Goal: Register for event/course

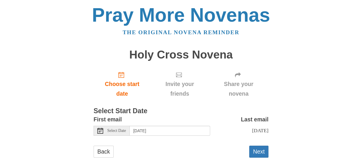
click at [106, 130] on div "Select Date" at bounding box center [112, 130] width 36 height 10
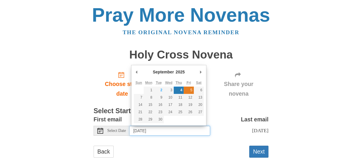
type input "Friday, September 5th"
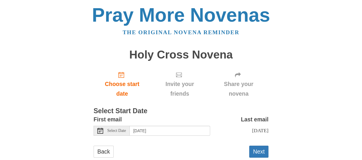
scroll to position [15, 0]
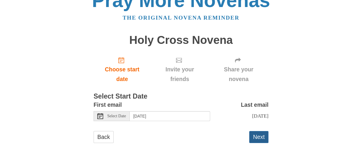
click at [258, 136] on button "Next" at bounding box center [258, 137] width 19 height 12
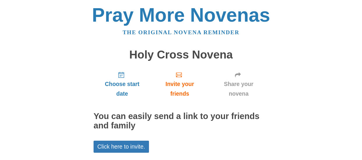
scroll to position [48, 0]
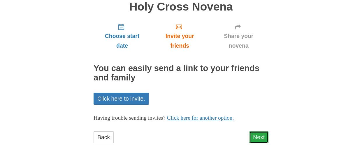
click at [258, 136] on link "Next" at bounding box center [258, 137] width 19 height 12
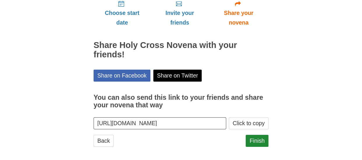
scroll to position [75, 0]
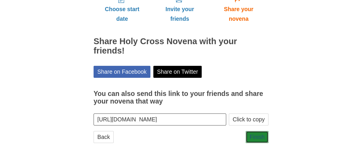
click at [258, 136] on link "Finish" at bounding box center [257, 137] width 23 height 12
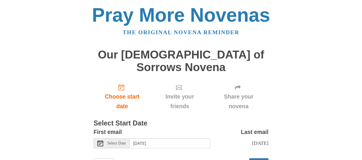
click at [111, 141] on span "Select Date" at bounding box center [116, 143] width 19 height 4
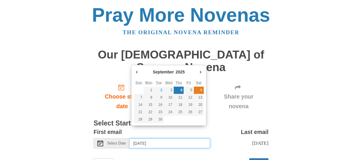
type input "Saturday, September 6th"
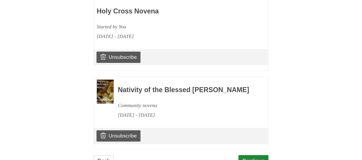
scroll to position [302, 0]
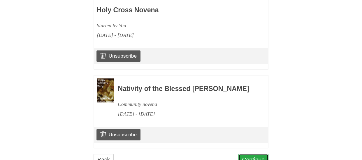
click at [256, 153] on link "Continue" at bounding box center [254, 159] width 30 height 12
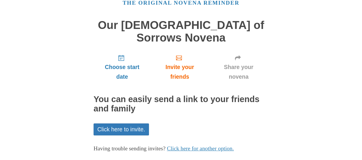
scroll to position [48, 0]
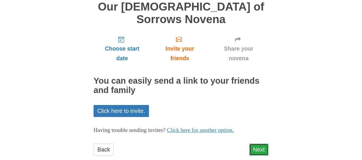
click at [259, 143] on link "Next" at bounding box center [258, 149] width 19 height 12
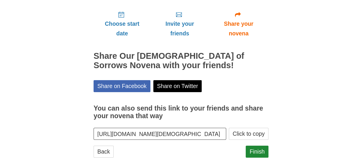
scroll to position [74, 0]
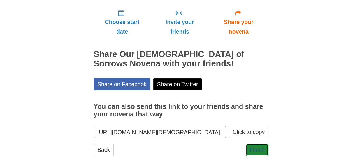
click at [259, 144] on link "Finish" at bounding box center [257, 150] width 23 height 12
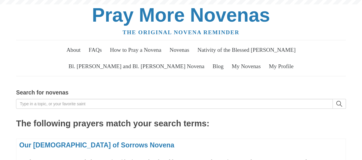
scroll to position [71, 0]
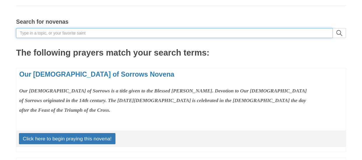
click at [25, 30] on input "Search for novenas" at bounding box center [174, 33] width 317 height 10
type input "st pio of pieltricina"
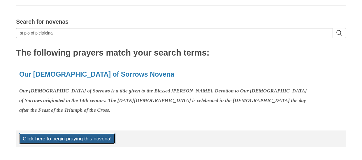
click at [68, 135] on link "Click here to begin praying this novena!" at bounding box center [67, 138] width 97 height 11
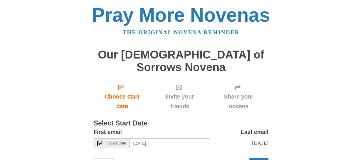
click at [115, 141] on span "Select Date" at bounding box center [116, 143] width 19 height 4
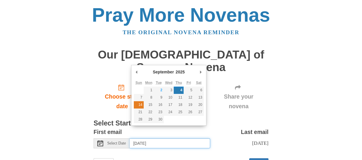
type input "Sunday, September 14th"
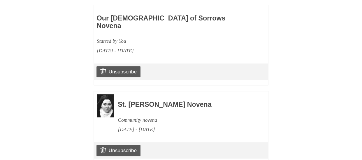
scroll to position [384, 0]
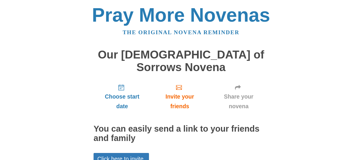
scroll to position [48, 0]
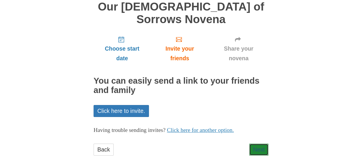
click at [255, 143] on link "Next" at bounding box center [258, 149] width 19 height 12
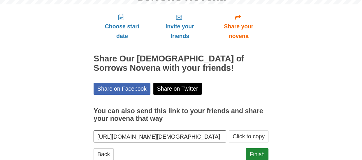
scroll to position [75, 0]
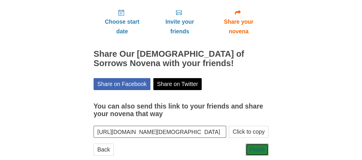
click at [255, 143] on link "Finish" at bounding box center [257, 149] width 23 height 12
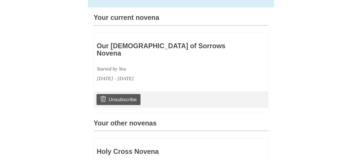
scroll to position [189, 0]
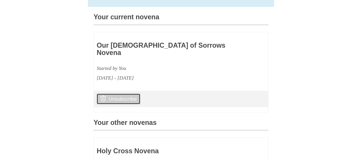
click at [124, 93] on link "Unsubscribe" at bounding box center [119, 98] width 44 height 11
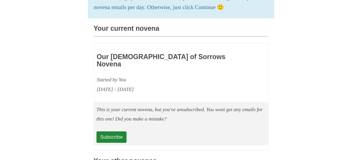
scroll to position [179, 0]
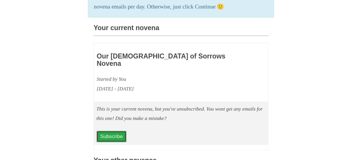
click at [116, 130] on link "Subscribe" at bounding box center [112, 135] width 30 height 11
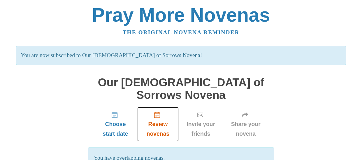
click at [157, 107] on link "Review novenas" at bounding box center [157, 124] width 41 height 35
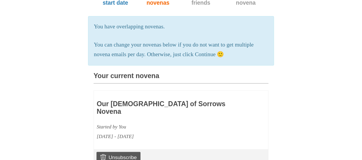
scroll to position [104, 0]
click at [157, 121] on div "Started by You" at bounding box center [164, 126] width 135 height 10
click at [125, 151] on link "Unsubscribe" at bounding box center [119, 156] width 44 height 11
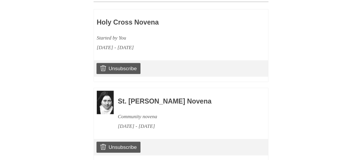
scroll to position [345, 0]
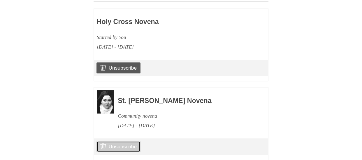
click at [130, 141] on link "Unsubscribe" at bounding box center [119, 146] width 44 height 11
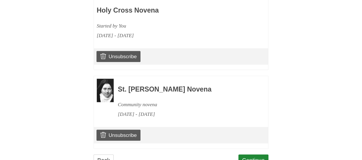
scroll to position [359, 0]
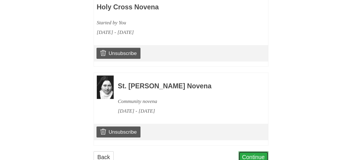
click at [251, 151] on link "Continue" at bounding box center [254, 157] width 30 height 12
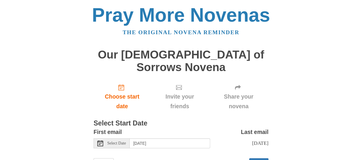
click at [112, 141] on span "Select Date" at bounding box center [116, 143] width 19 height 4
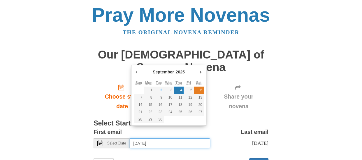
type input "Saturday, September 6th"
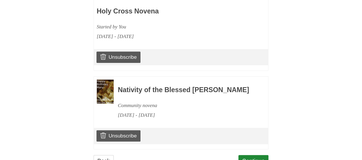
scroll to position [300, 0]
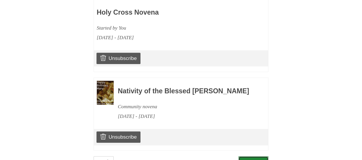
click at [261, 156] on link "Continue" at bounding box center [254, 162] width 30 height 12
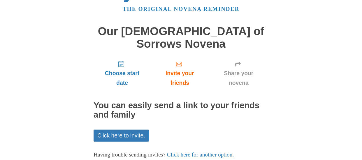
scroll to position [48, 0]
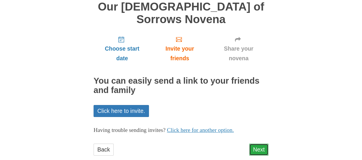
click at [261, 143] on link "Next" at bounding box center [258, 149] width 19 height 12
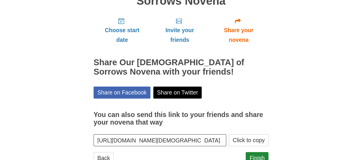
scroll to position [67, 0]
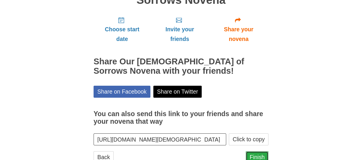
click at [260, 151] on link "Finish" at bounding box center [257, 157] width 23 height 12
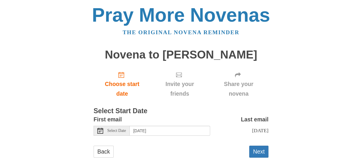
click at [113, 130] on span "Select Date" at bounding box center [116, 130] width 19 height 4
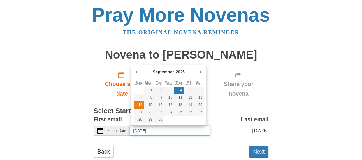
type input "Sunday, September 14th"
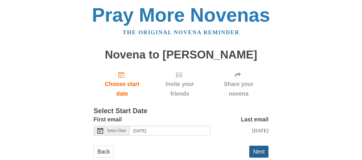
click at [257, 151] on button "Next" at bounding box center [258, 151] width 19 height 12
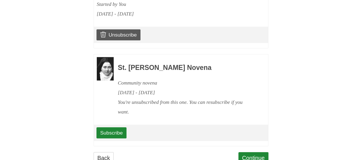
scroll to position [403, 0]
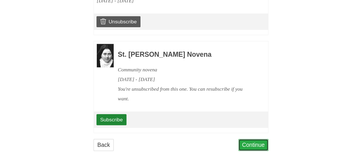
click at [256, 139] on link "Continue" at bounding box center [254, 145] width 30 height 12
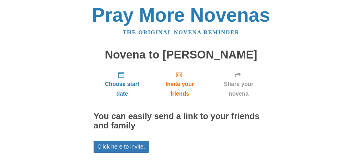
click at [256, 136] on div "Choose start date Invite your friends Share your novena You can easily send a l…" at bounding box center [181, 132] width 175 height 130
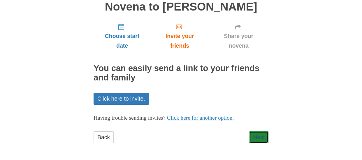
click at [256, 136] on link "Next" at bounding box center [258, 137] width 19 height 12
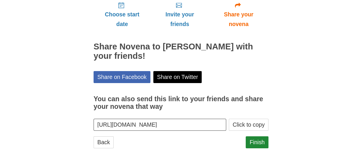
scroll to position [75, 0]
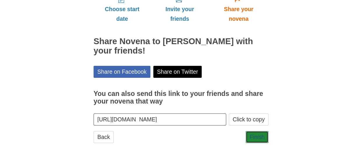
click at [256, 136] on link "Finish" at bounding box center [257, 137] width 23 height 12
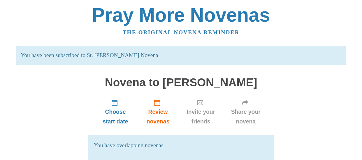
click at [89, 62] on p "You have been subscribed to St. [PERSON_NAME] Novena" at bounding box center [181, 55] width 330 height 19
